Goal: Information Seeking & Learning: Learn about a topic

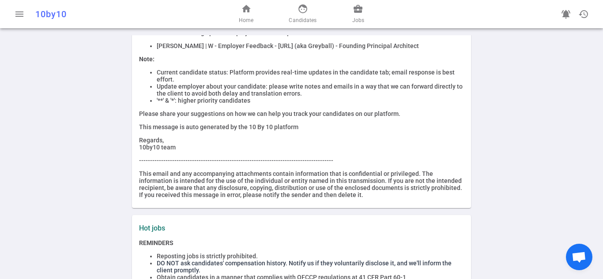
scroll to position [88, 0]
click at [269, 136] on div "More submissions lead to more placements! Edit permission - Use "Edit permissio…" at bounding box center [301, 90] width 325 height 216
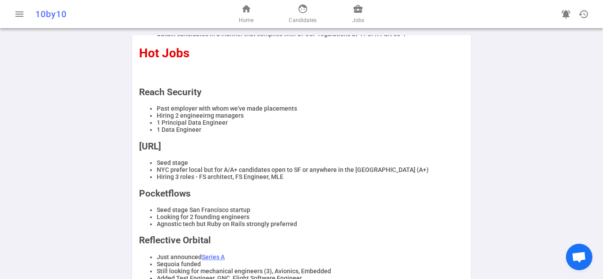
scroll to position [353, 0]
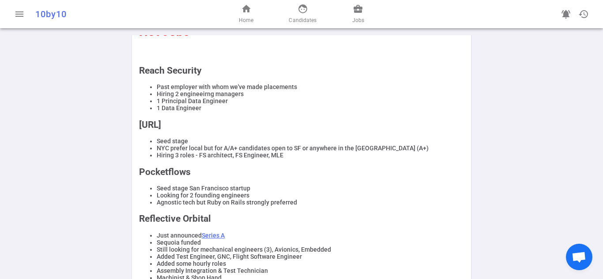
click at [382, 130] on h2 "[URL]" at bounding box center [301, 125] width 325 height 11
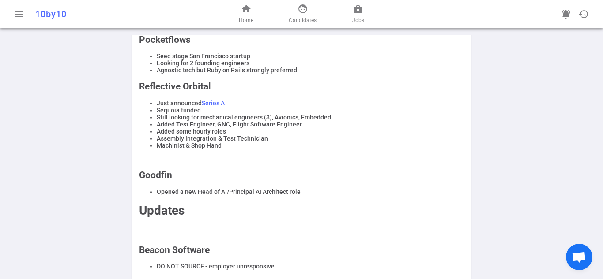
scroll to position [555, 0]
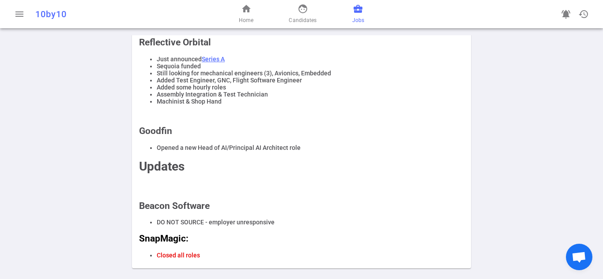
click at [352, 21] on span "Jobs" at bounding box center [358, 20] width 12 height 9
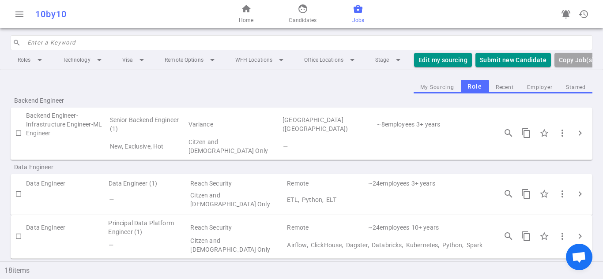
click at [60, 122] on td "Backend Engineer-Infrastructure Engineer-ML Engineer" at bounding box center [67, 124] width 83 height 26
click at [342, 138] on td "[GEOGRAPHIC_DATA] ([GEOGRAPHIC_DATA])" at bounding box center [329, 124] width 94 height 26
click at [379, 134] on td "~ 8 employees" at bounding box center [395, 124] width 40 height 26
click at [220, 146] on td "Citzen and [DEMOGRAPHIC_DATA] Only" at bounding box center [235, 147] width 94 height 18
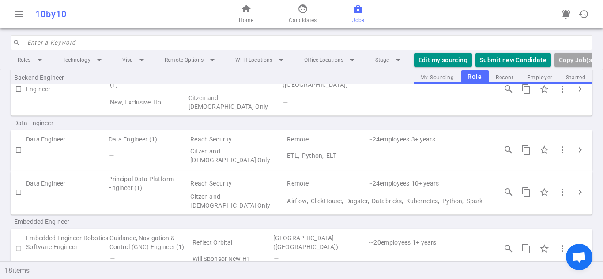
click at [220, 146] on td "Reach Security" at bounding box center [237, 140] width 97 height 12
click at [330, 158] on td "ETL, Python, ELT" at bounding box center [387, 156] width 203 height 20
click at [574, 148] on span "chevron_right" at bounding box center [579, 150] width 11 height 11
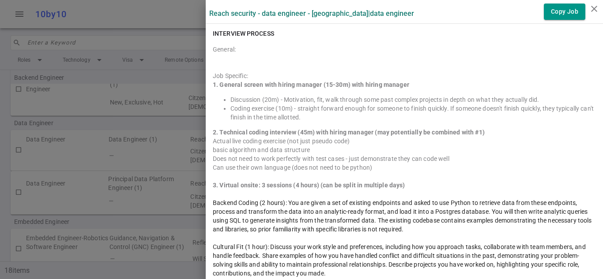
scroll to position [882, 0]
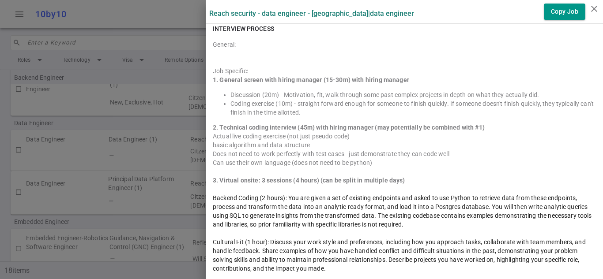
click at [459, 155] on div "Does not need to work perfectly with test cases - just demonstrate they can cod…" at bounding box center [404, 154] width 383 height 9
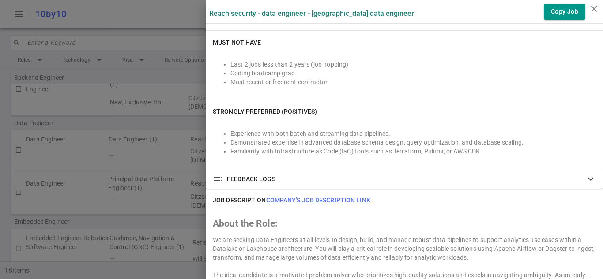
scroll to position [309, 0]
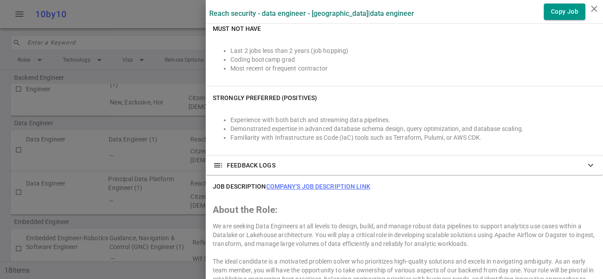
click at [313, 187] on link "Company's job description link" at bounding box center [318, 186] width 104 height 7
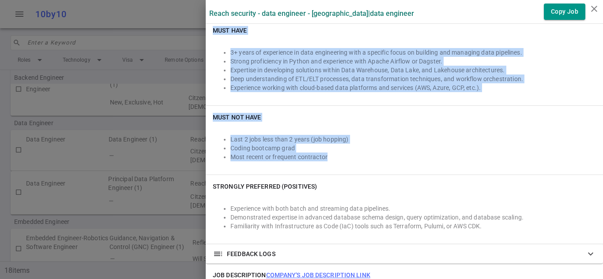
scroll to position [221, 0]
drag, startPoint x: 206, startPoint y: 77, endPoint x: 391, endPoint y: 158, distance: 201.7
copy div "ACCEPTABLE TECH ETL, Python, ELT Must Have 3+ years of experience in data engin…"
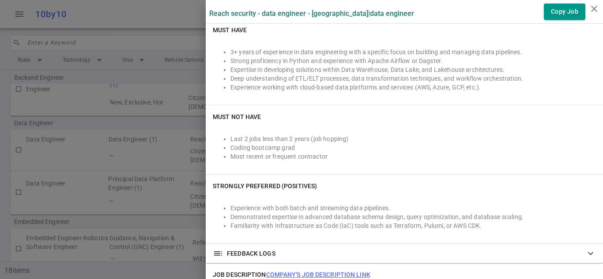
click at [491, 225] on li "Familiarity with Infrastructure as Code (IaC) tools such as Terraform, Pulumi, …" at bounding box center [412, 225] width 365 height 9
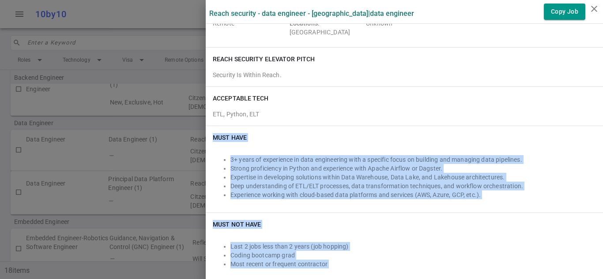
scroll to position [88, 0]
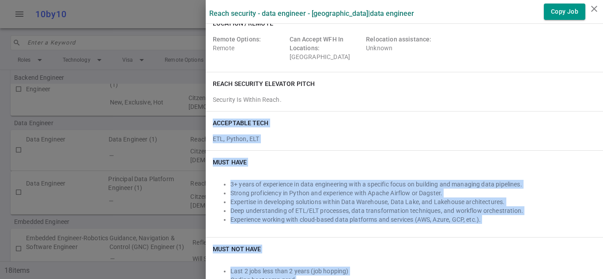
drag, startPoint x: 491, startPoint y: 225, endPoint x: 205, endPoint y: 126, distance: 302.7
copy div "ACCEPTABLE TECH ETL, Python, ELT Must Have 3+ years of experience in data engin…"
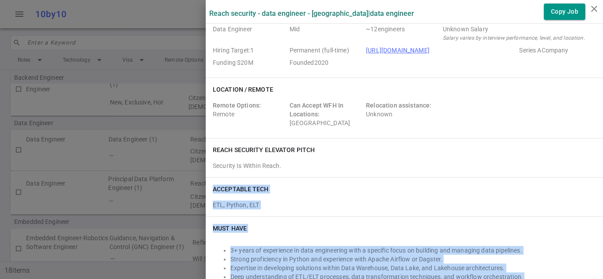
scroll to position [0, 0]
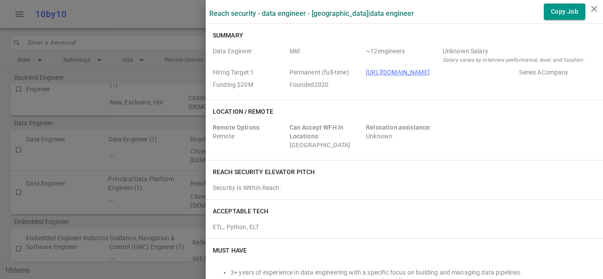
click at [446, 165] on div "Reach Security elevator pitch Security Is Within Reach." at bounding box center [404, 180] width 397 height 39
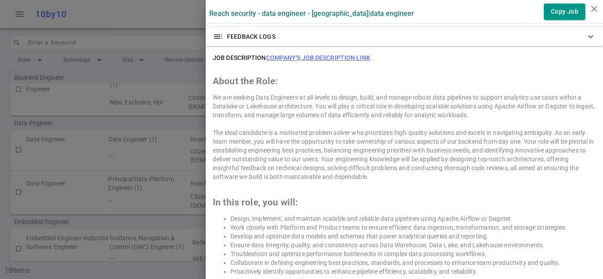
scroll to position [441, 0]
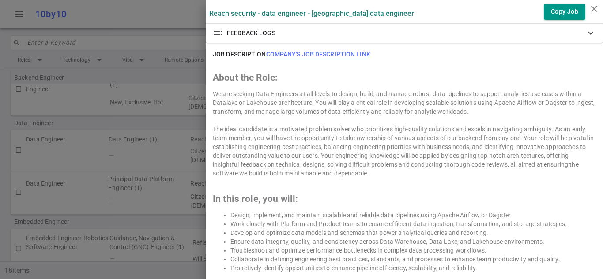
click at [334, 52] on link "Company's job description link" at bounding box center [318, 54] width 104 height 7
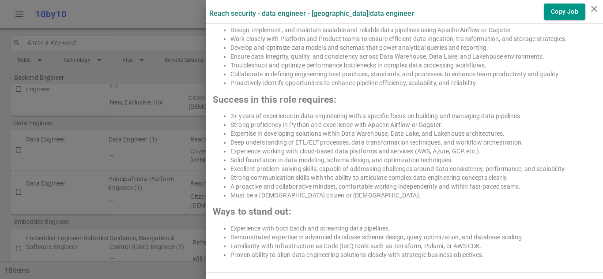
scroll to position [574, 0]
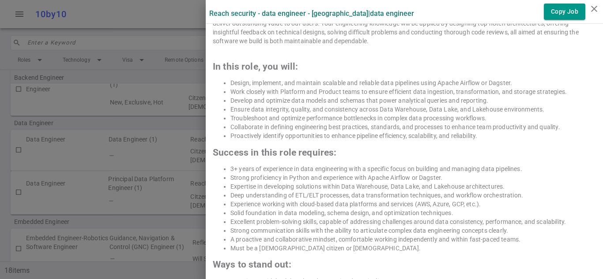
click at [304, 168] on li "3+ years of experience in data engineering with a specific focus on building an…" at bounding box center [412, 169] width 365 height 9
copy li "data"
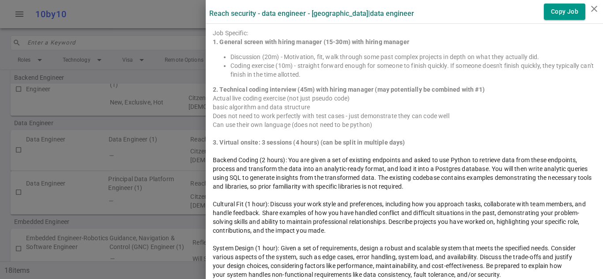
scroll to position [971, 0]
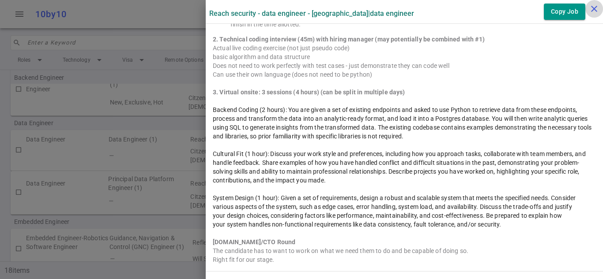
click at [593, 7] on icon "close" at bounding box center [594, 9] width 11 height 11
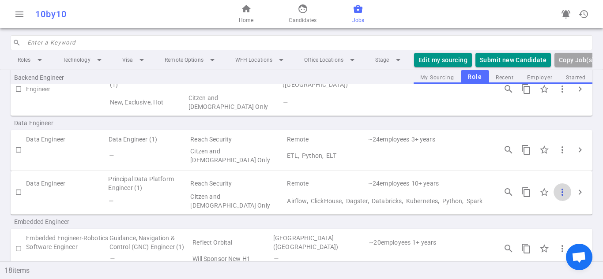
click at [558, 194] on span "more_vert" at bounding box center [562, 192] width 11 height 11
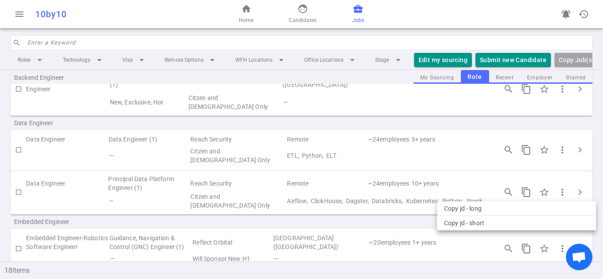
click at [557, 193] on div at bounding box center [301, 139] width 603 height 279
